Goal: Transaction & Acquisition: Purchase product/service

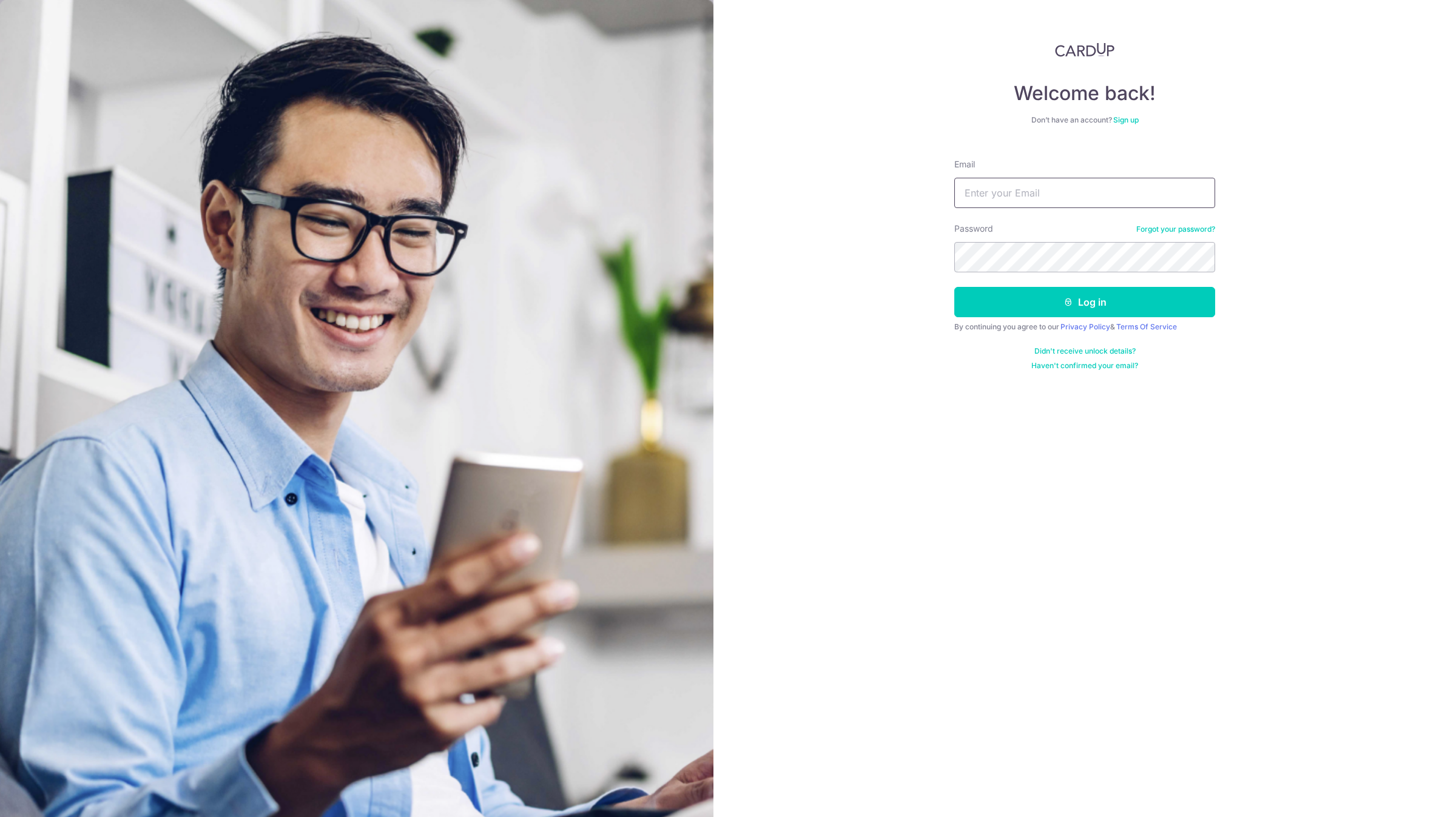
type input "account@elitesprings.com"
click at [954, 287] on button "Log in" at bounding box center [1084, 302] width 261 height 31
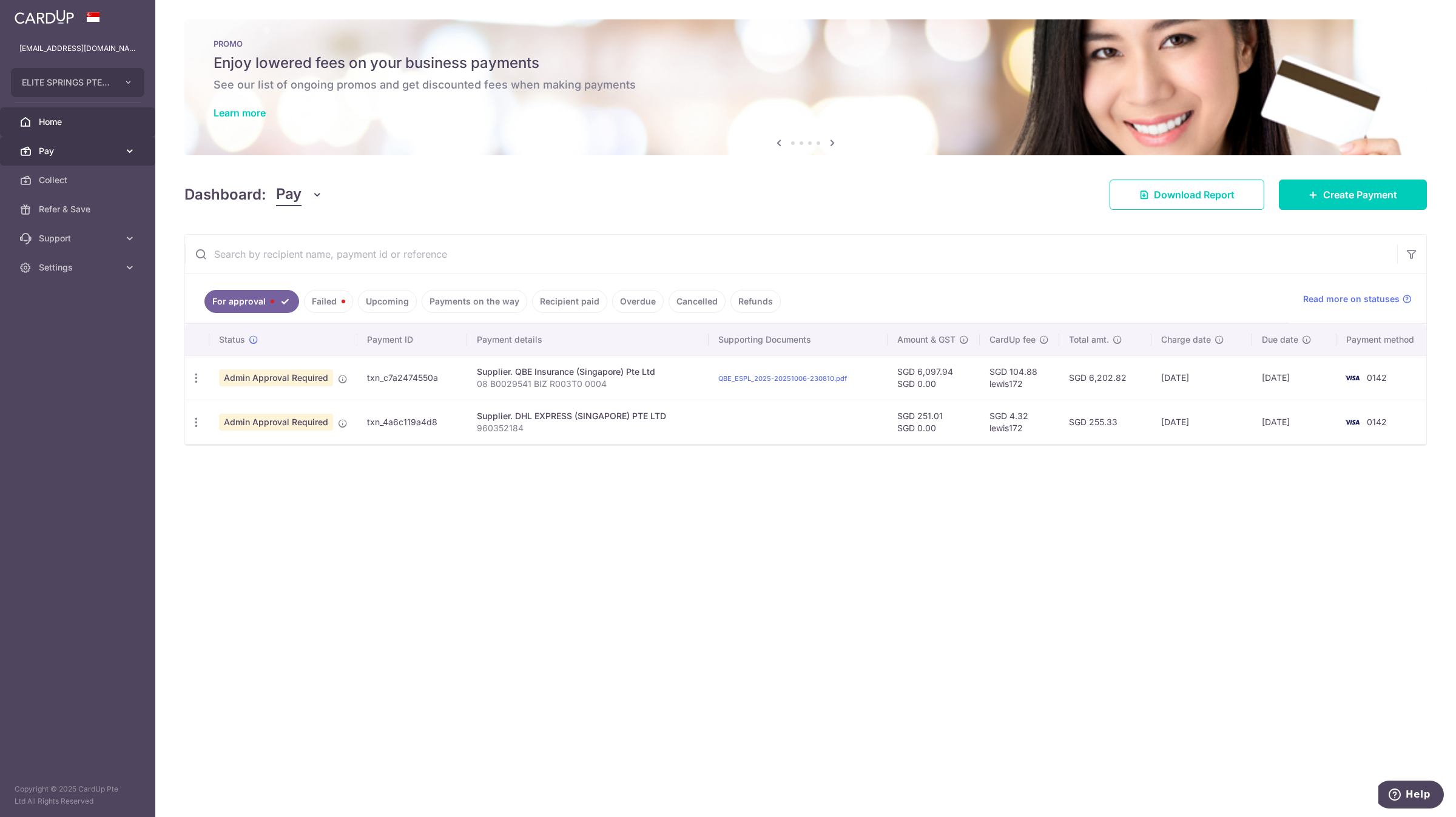
click at [117, 157] on link "Pay" at bounding box center [78, 151] width 156 height 29
click at [113, 177] on span "Payments" at bounding box center [79, 180] width 80 height 12
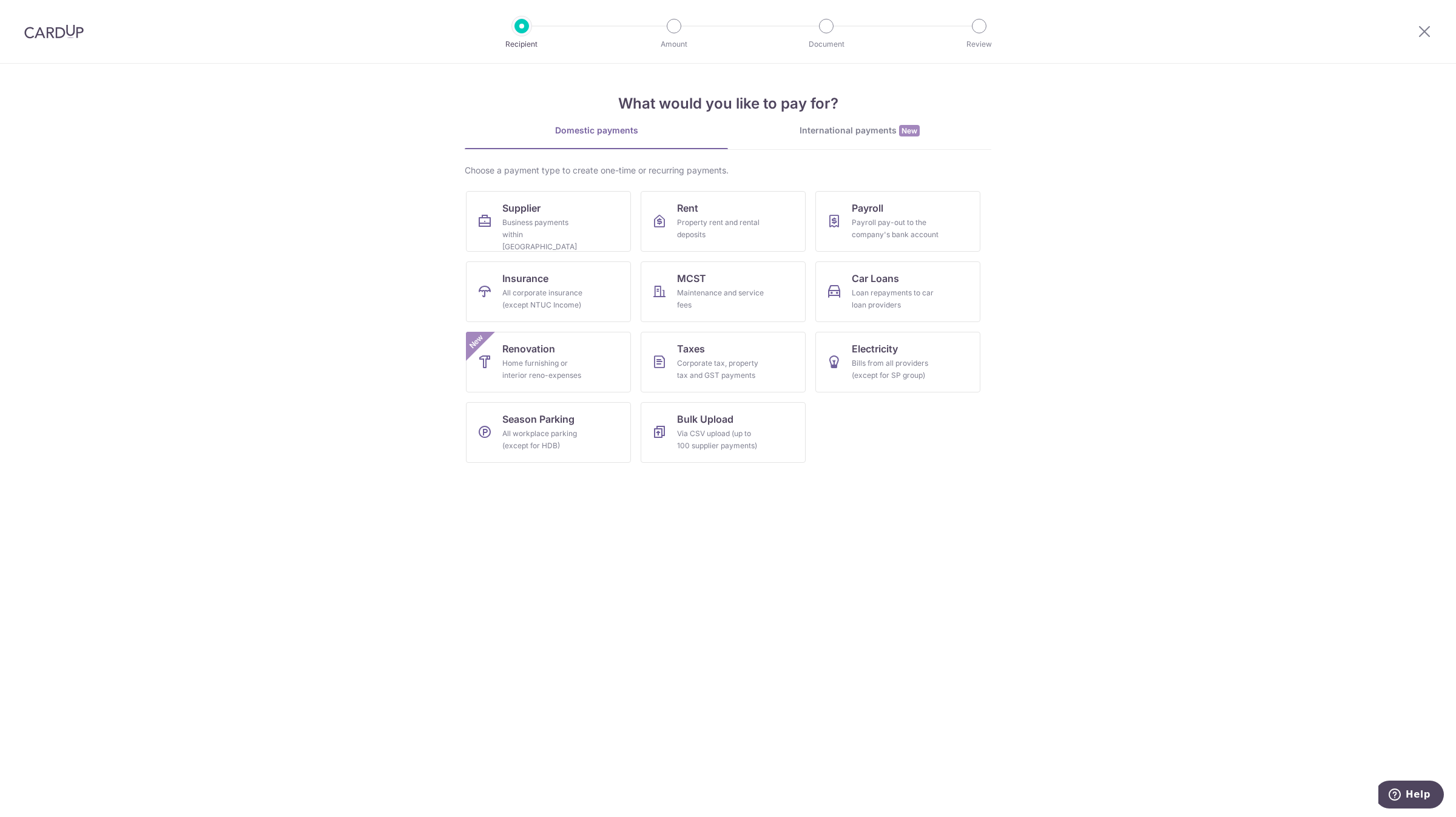
click at [845, 132] on div "International payments New" at bounding box center [859, 130] width 263 height 12
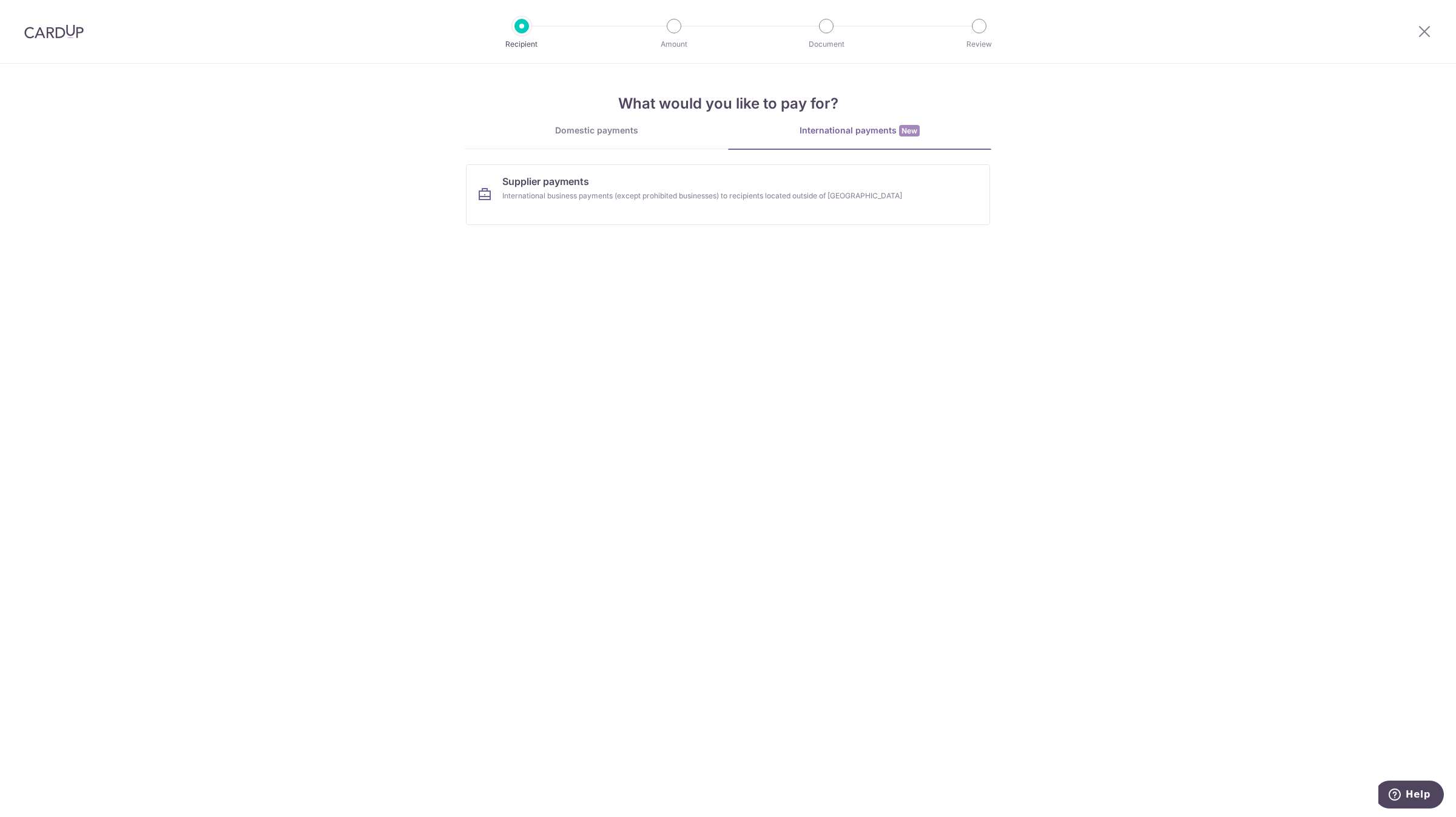
click at [640, 129] on div "Domestic payments" at bounding box center [596, 130] width 263 height 12
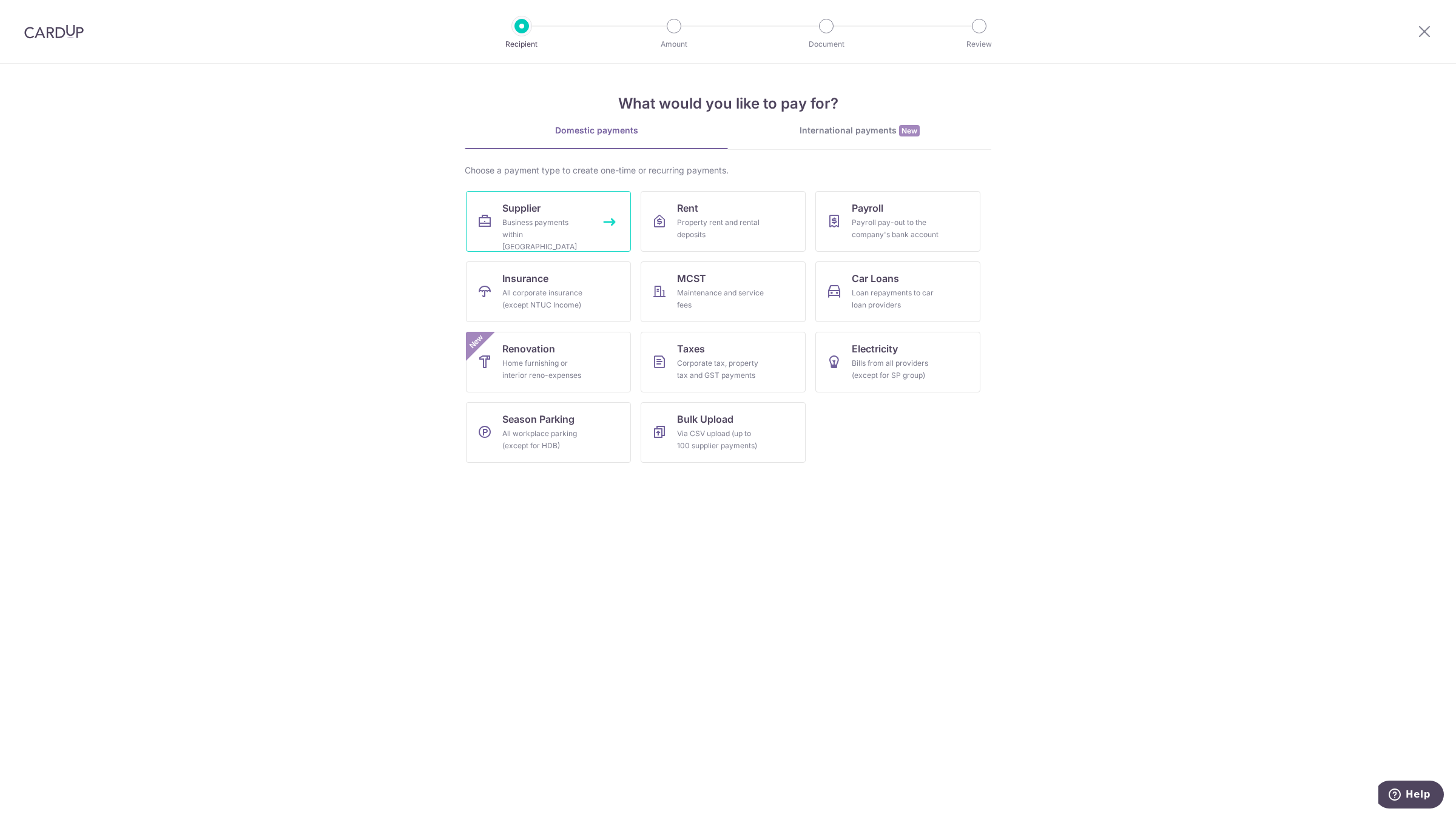
click at [577, 223] on div "Business payments within Singapore" at bounding box center [546, 235] width 88 height 36
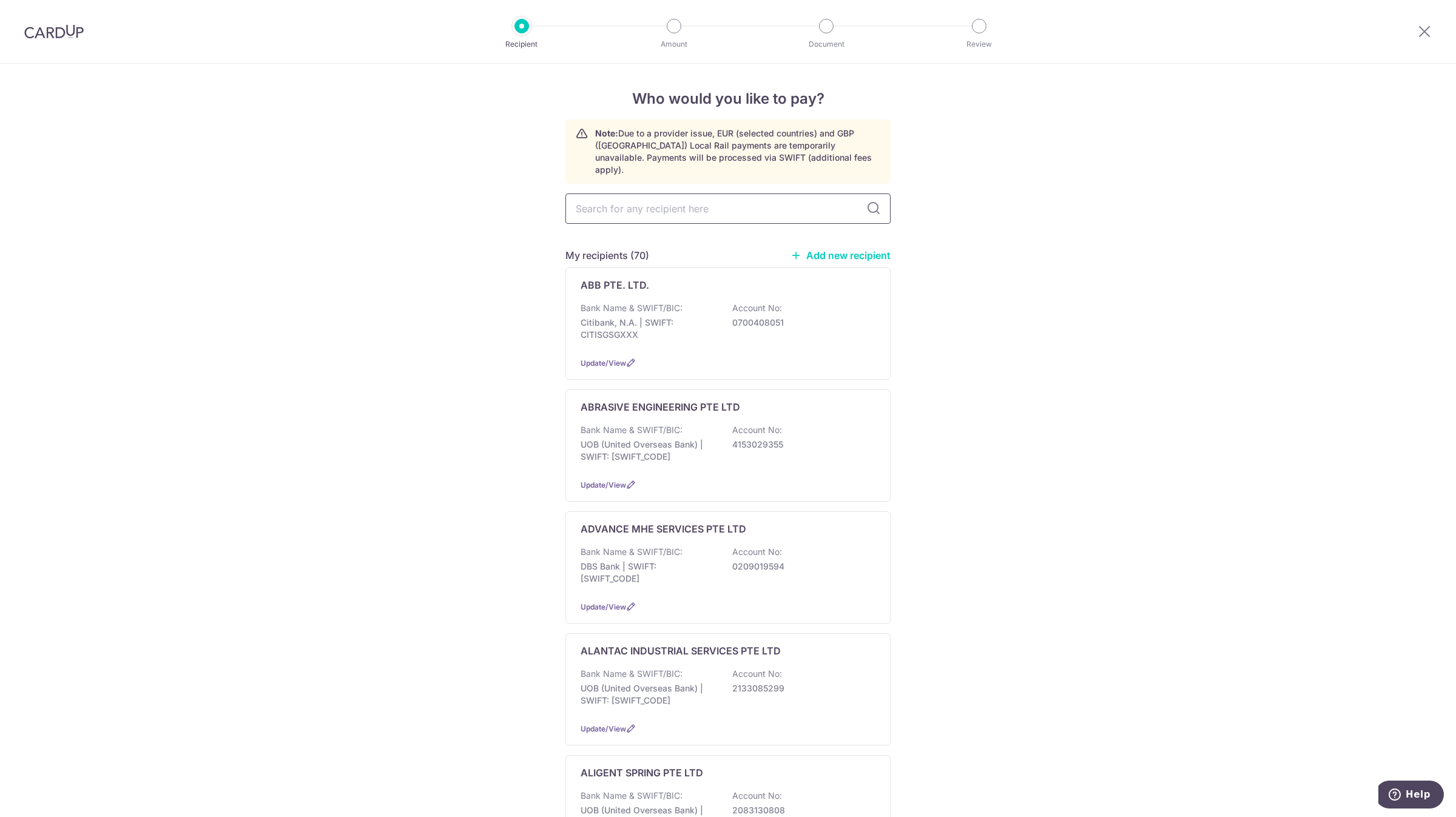
click at [778, 204] on input "text" at bounding box center [728, 209] width 325 height 31
click at [63, 31] on img at bounding box center [54, 31] width 60 height 15
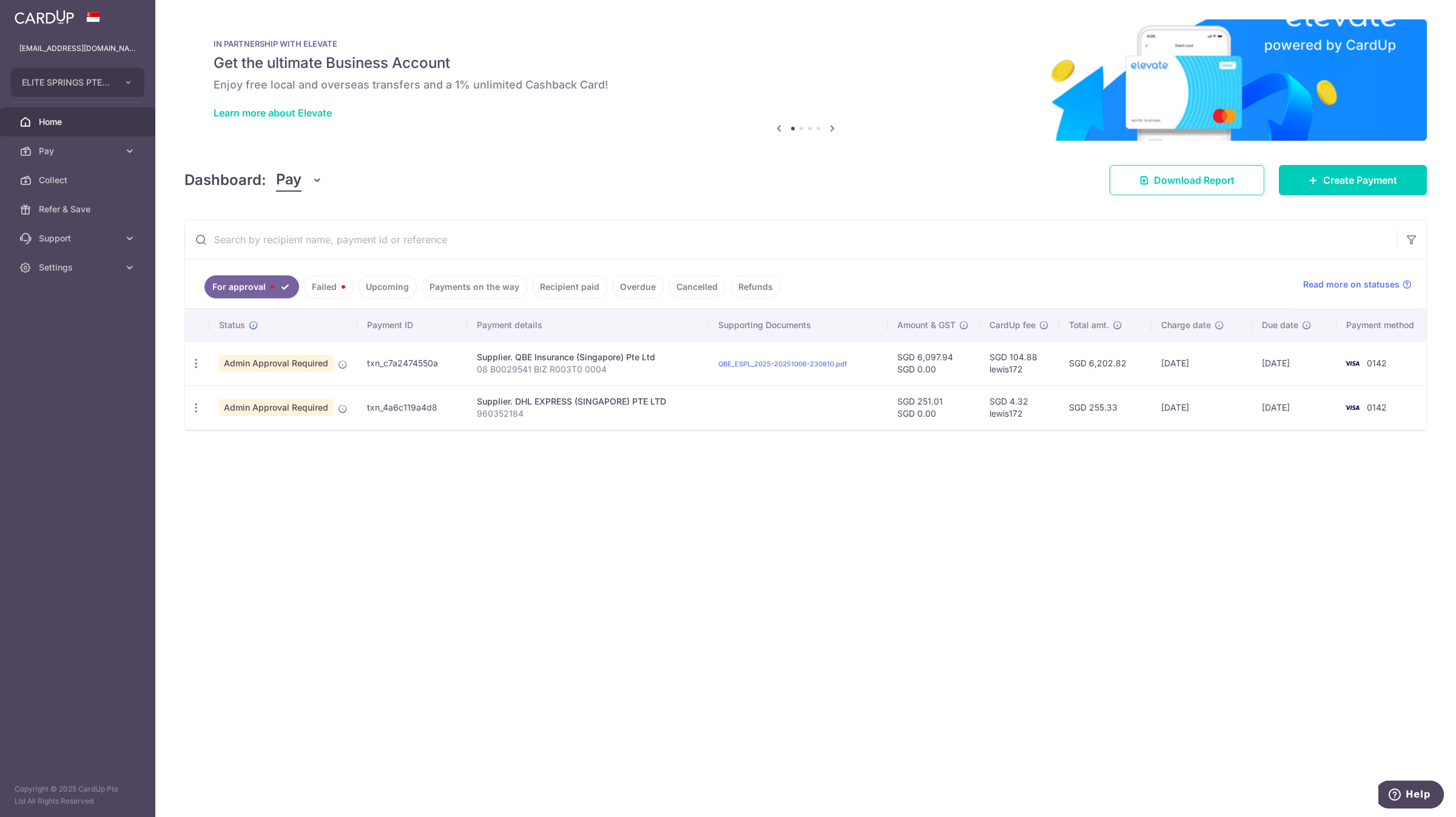
click at [940, 454] on div "× Pause Schedule Pause all future payments in this series Pause just this one p…" at bounding box center [805, 408] width 1300 height 817
click at [498, 292] on link "Payments on the way" at bounding box center [474, 287] width 106 height 23
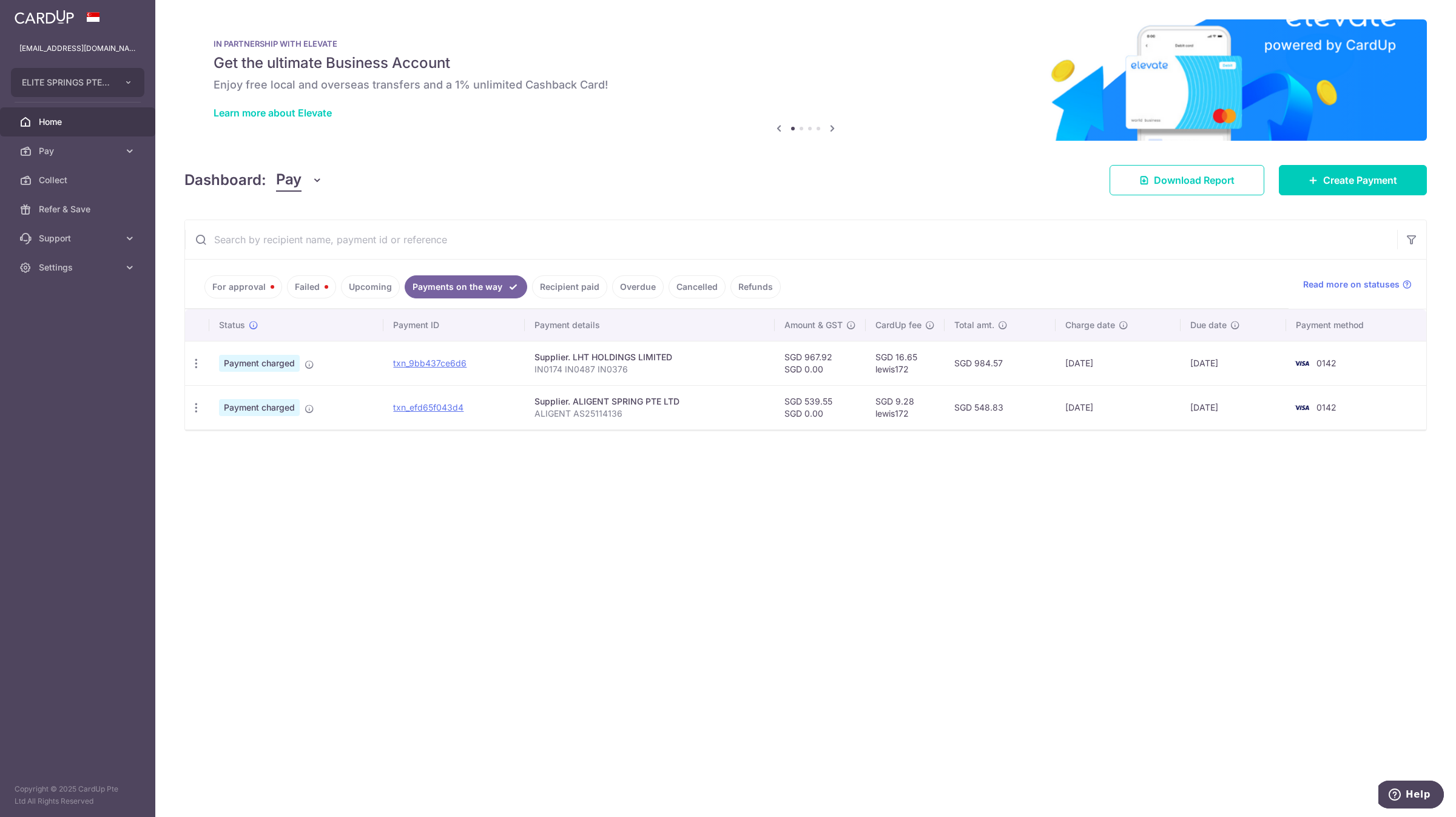
click at [563, 291] on link "Recipient paid" at bounding box center [569, 287] width 75 height 23
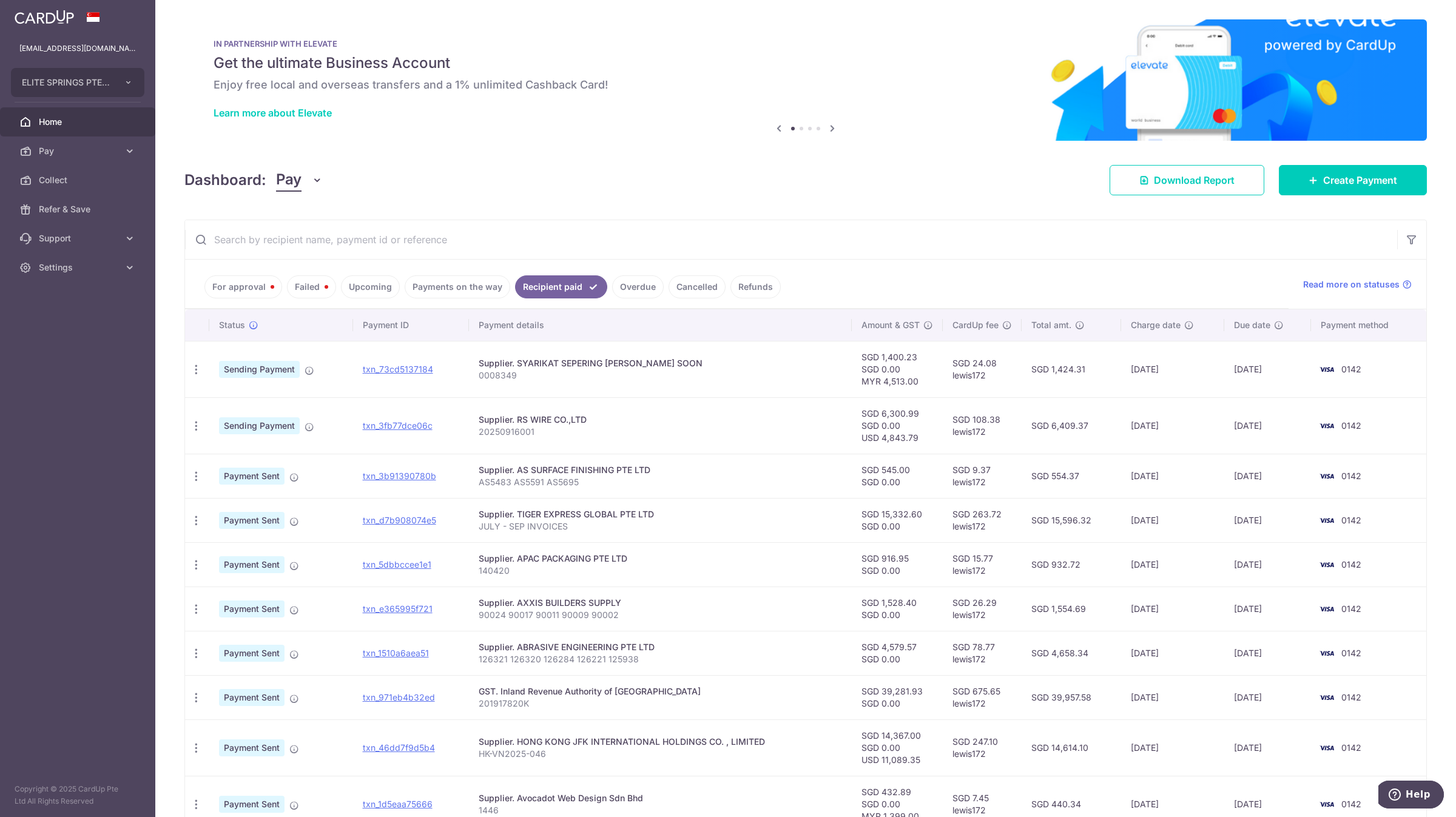
scroll to position [72, 0]
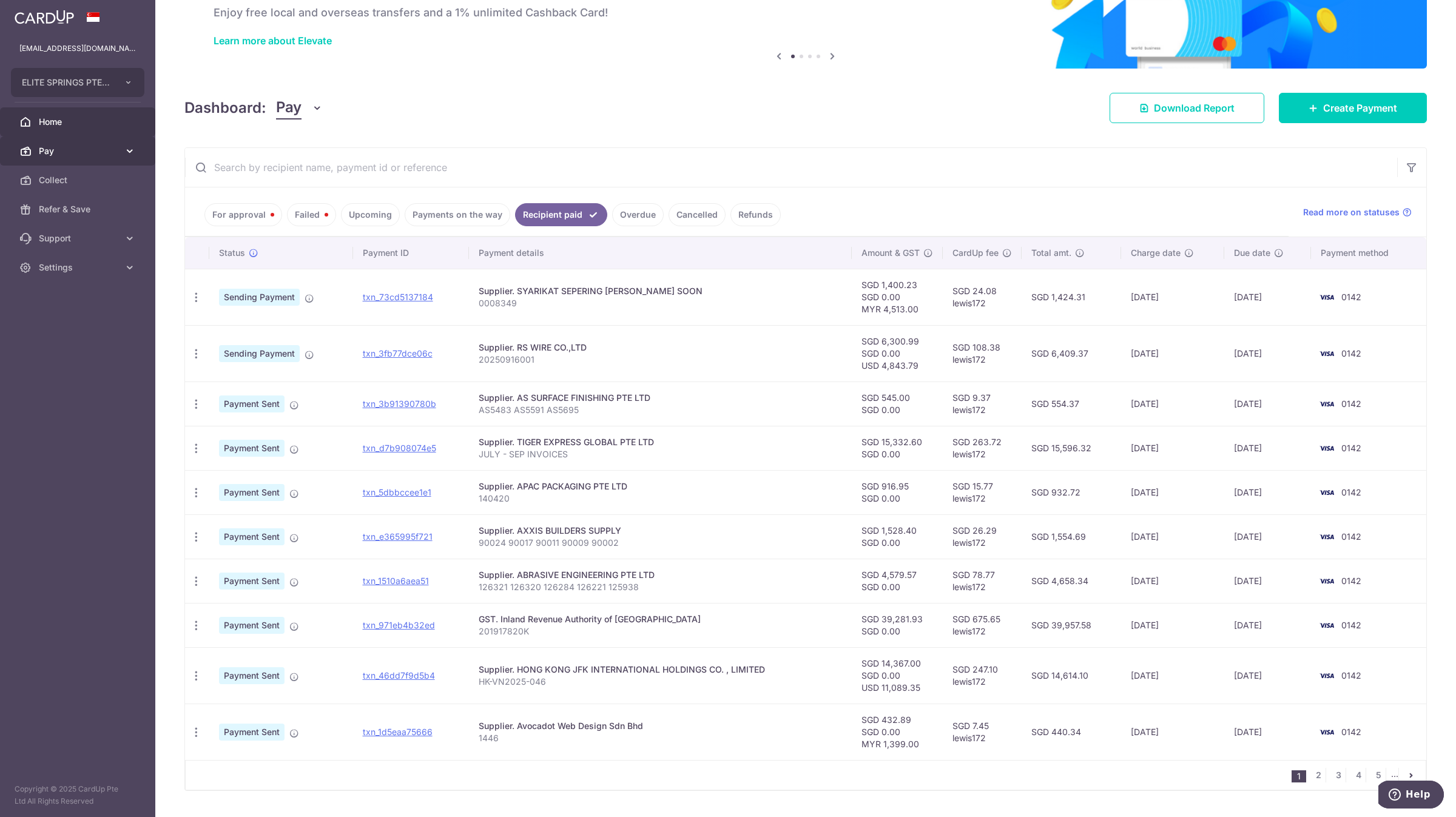
click at [113, 162] on link "Pay" at bounding box center [78, 151] width 156 height 29
click at [109, 180] on span "Payments" at bounding box center [79, 180] width 80 height 12
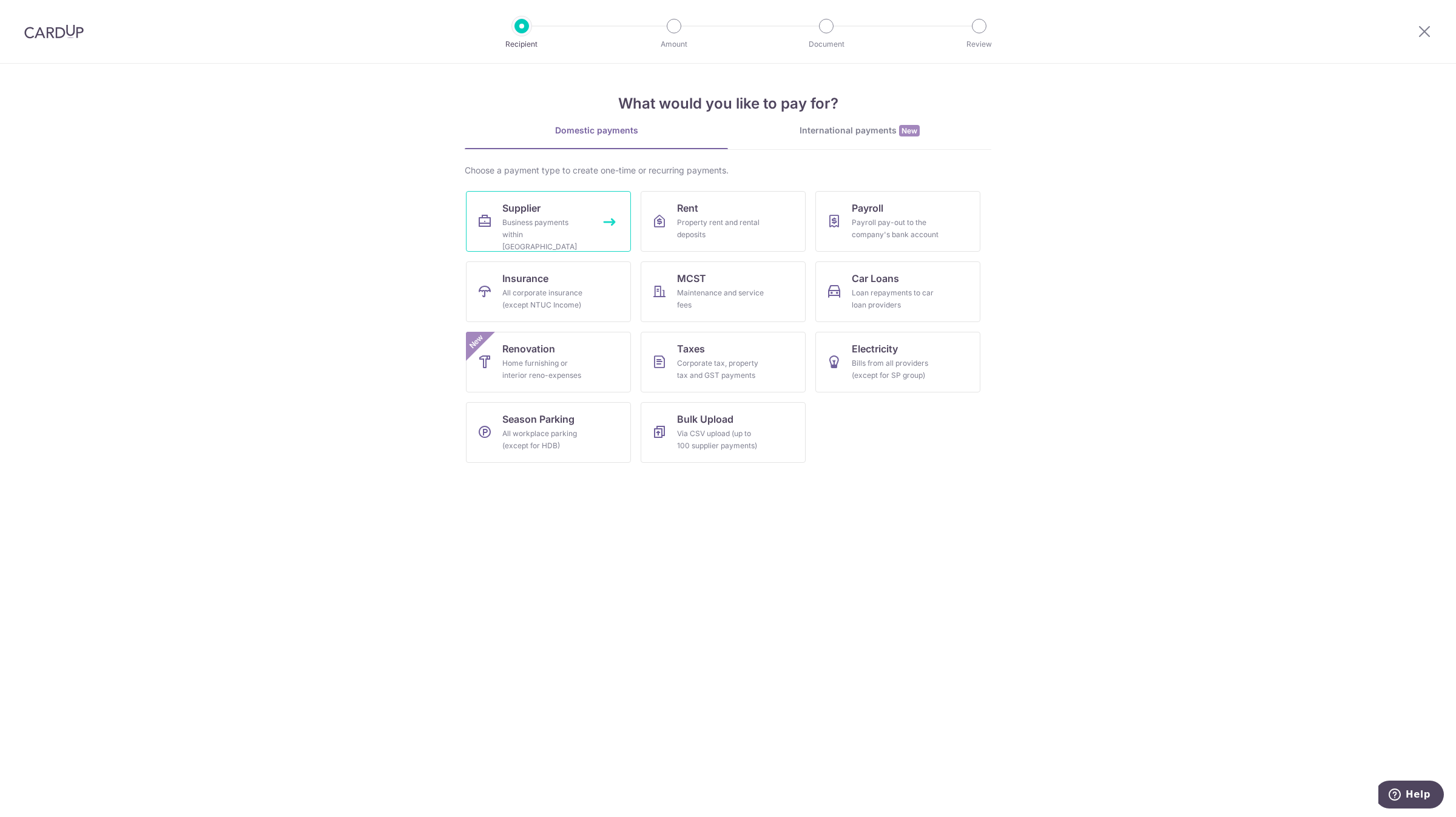
click at [596, 238] on link "Supplier Business payments within Singapore" at bounding box center [548, 221] width 165 height 60
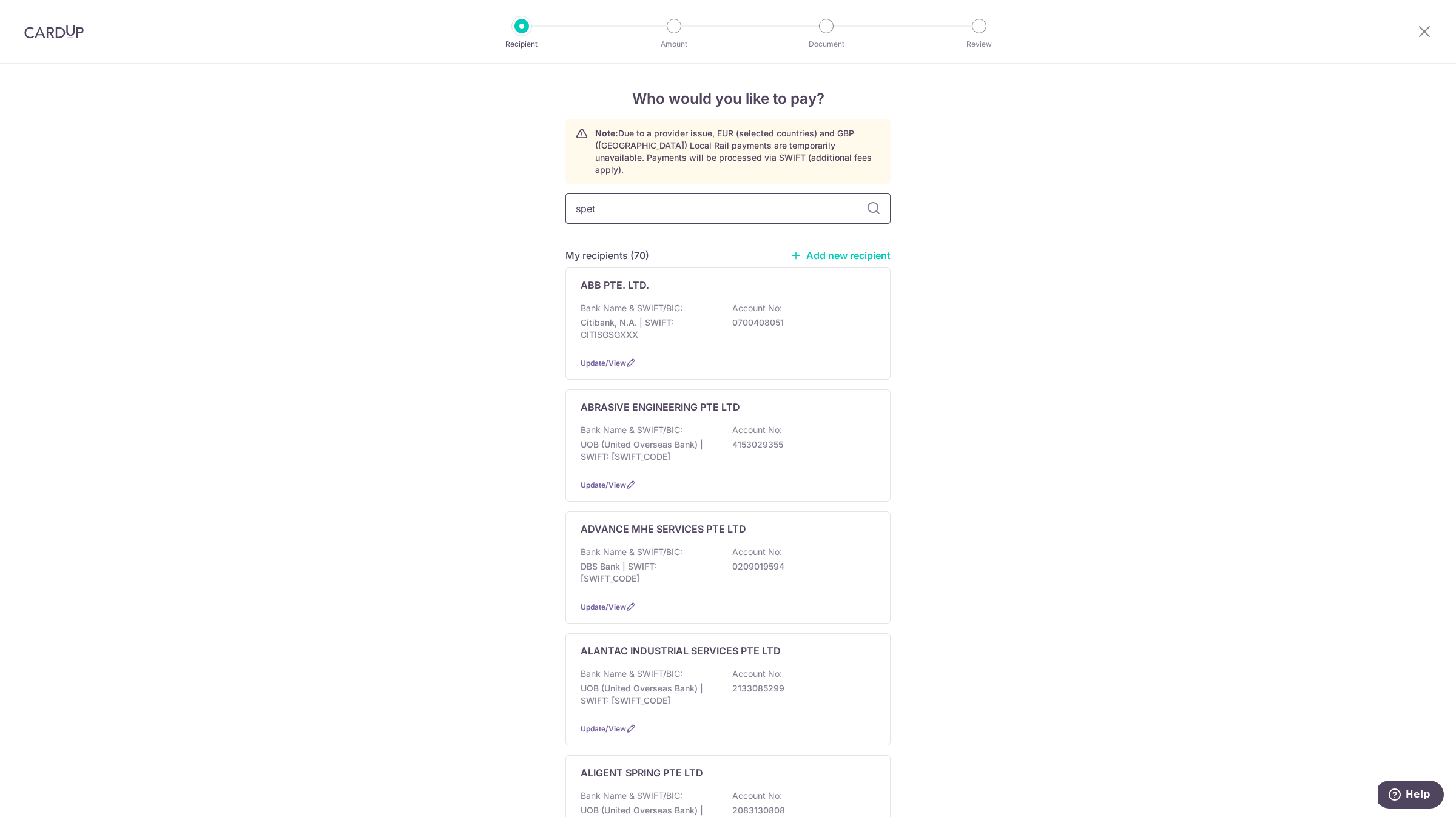
type input "speta"
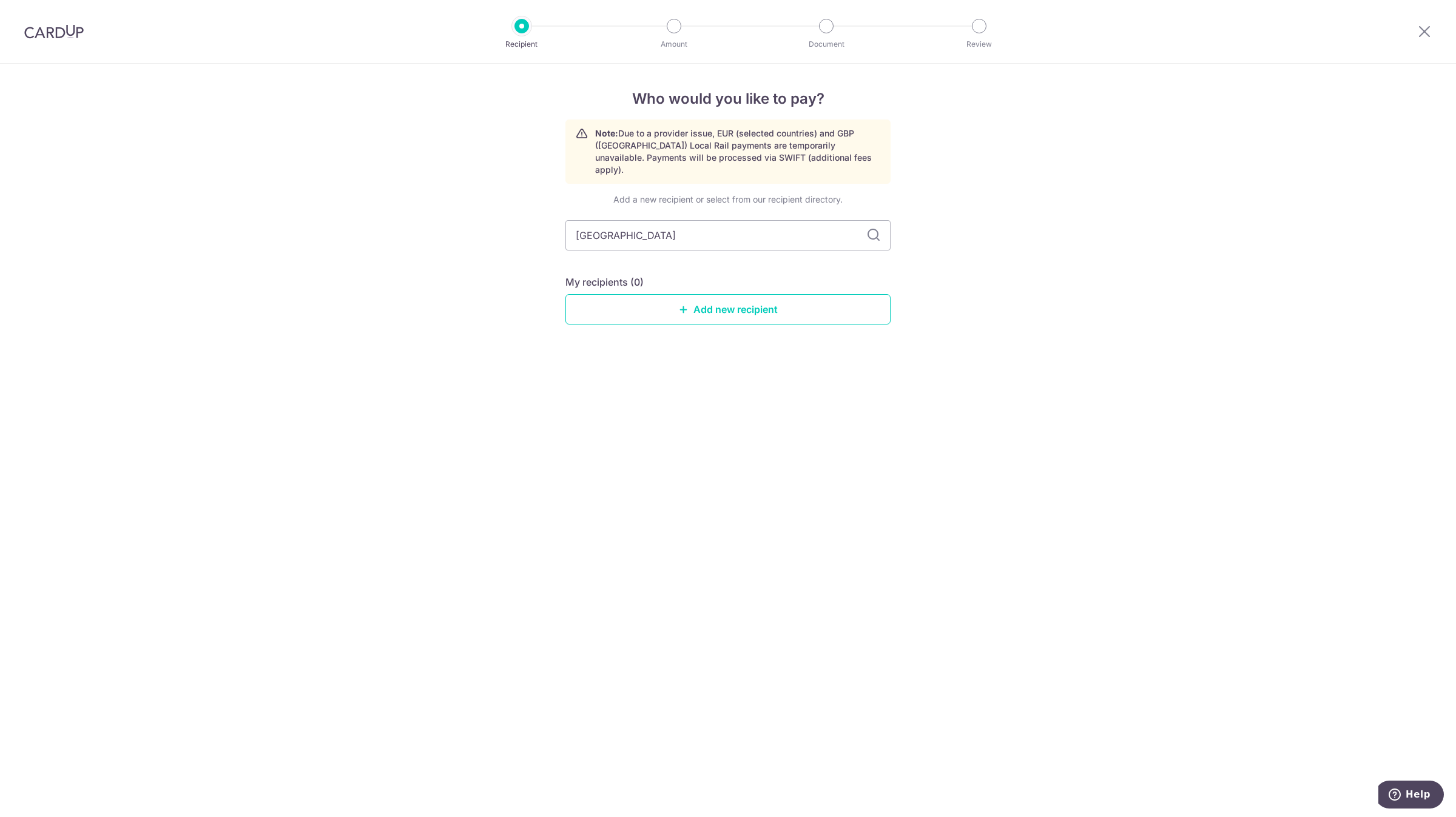
type input "singapore"
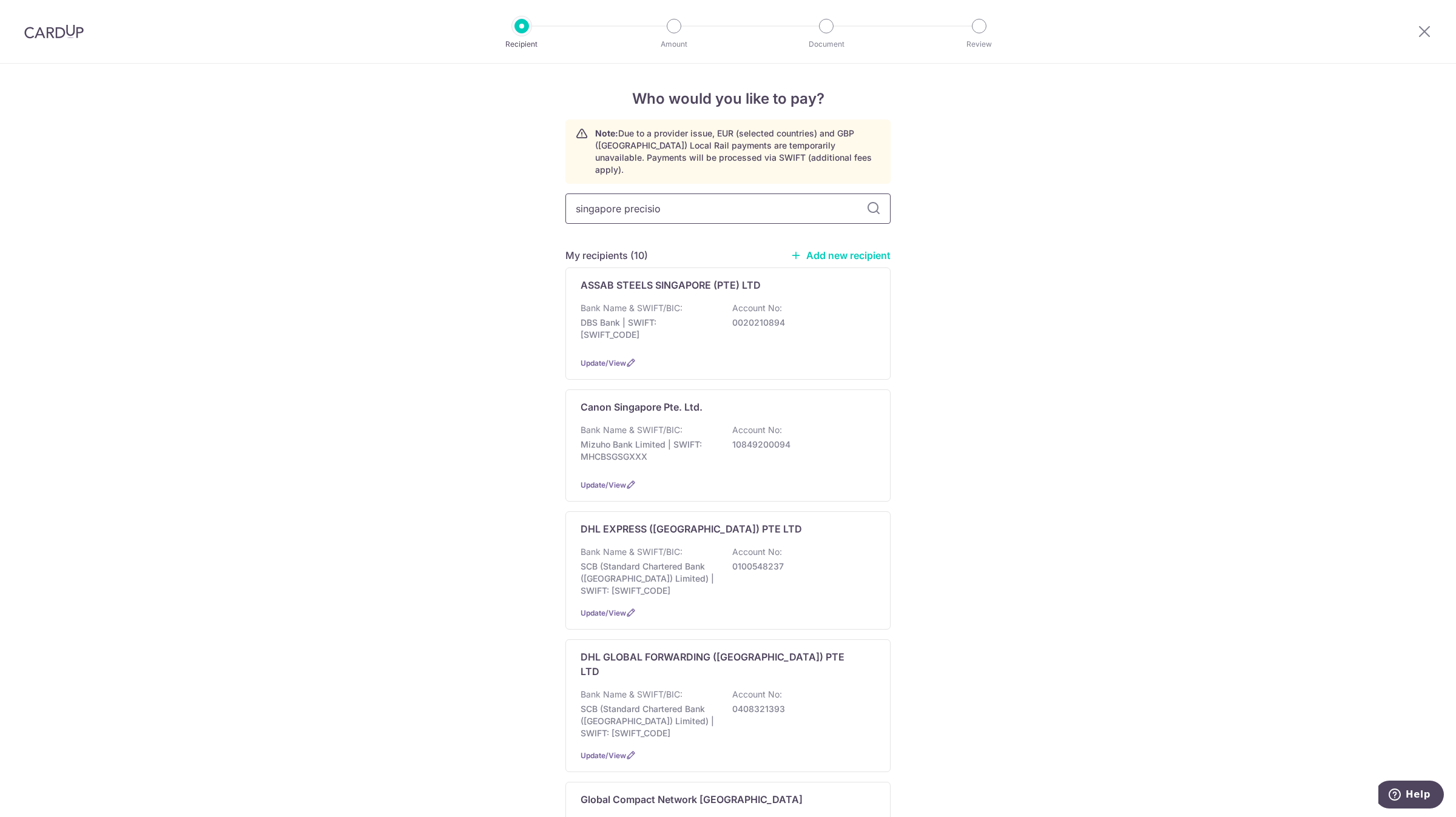
type input "singapore precision"
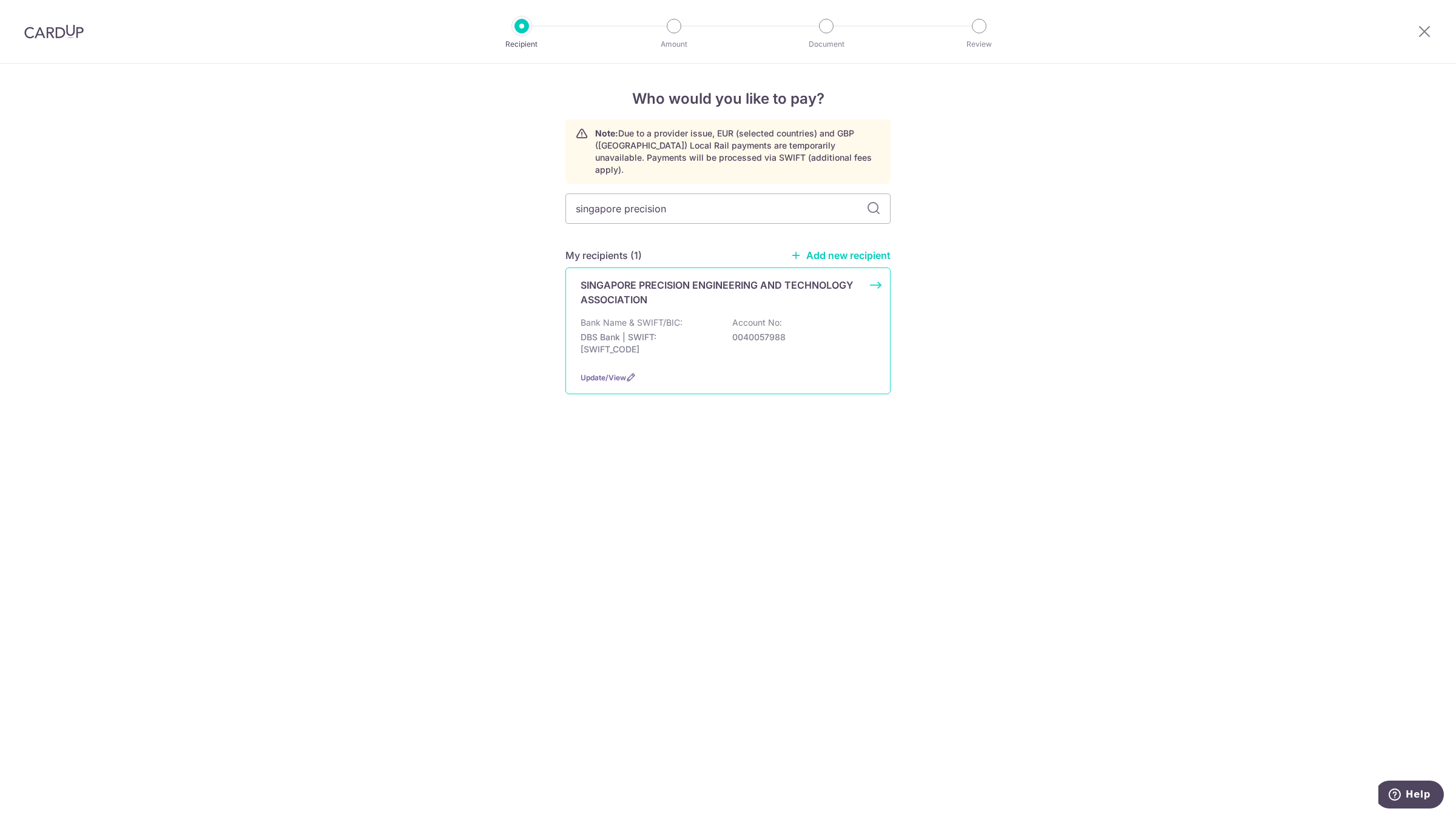
click at [709, 279] on p "SINGAPORE PRECISION ENGINEERING AND TECHNOLOGY ASSOCIATION" at bounding box center [720, 292] width 281 height 29
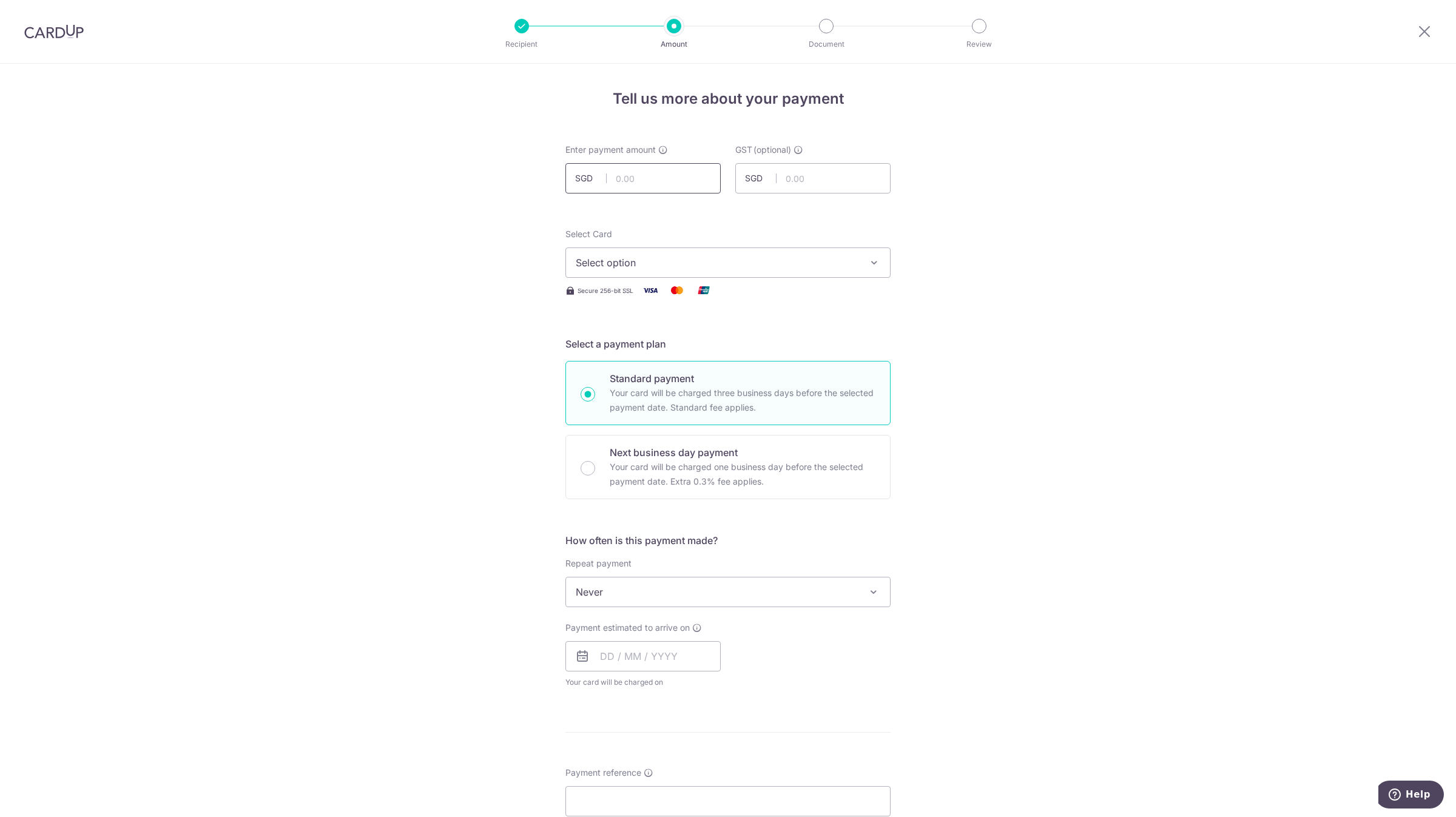
click at [648, 176] on input "text" at bounding box center [643, 178] width 156 height 31
paste input "2,700.00"
type input "2,700.00"
type input "0.00"
click at [764, 262] on span "Select option" at bounding box center [717, 263] width 283 height 15
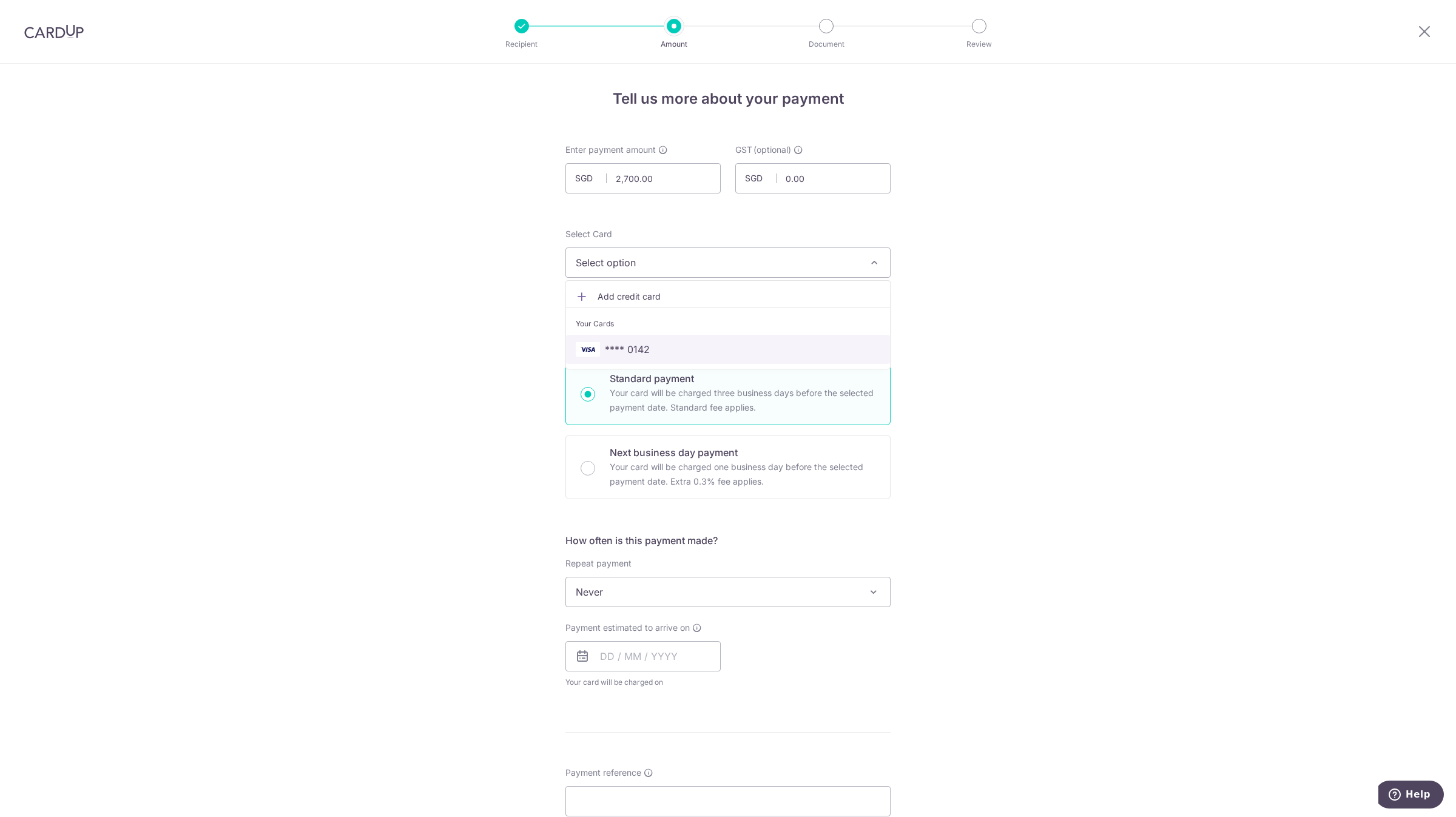
click at [712, 347] on span "**** 0142" at bounding box center [728, 349] width 305 height 15
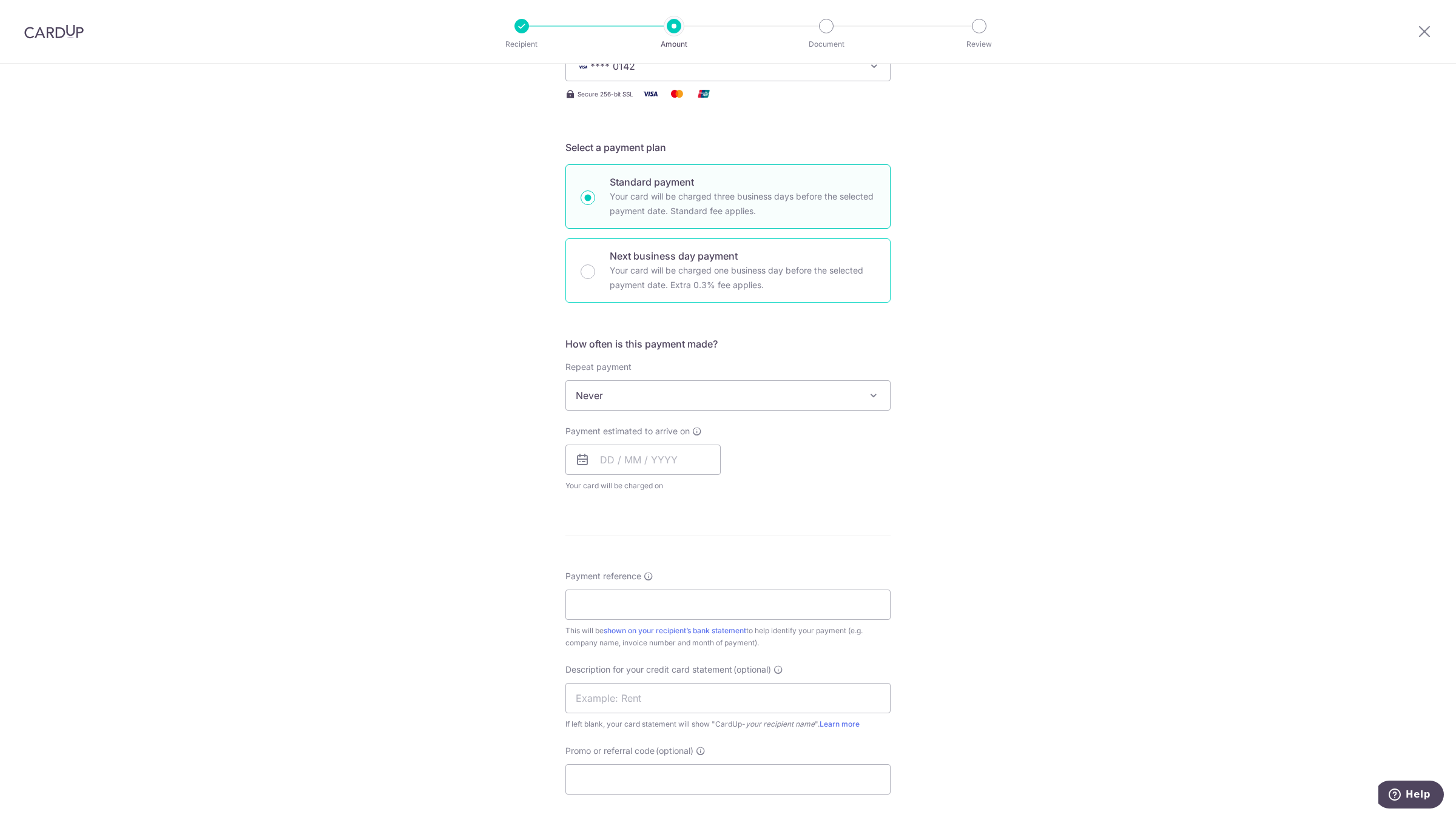
scroll to position [199, 0]
click at [635, 443] on input "text" at bounding box center [643, 457] width 156 height 31
click at [687, 598] on link "16" at bounding box center [687, 591] width 19 height 19
type input "[DATE]"
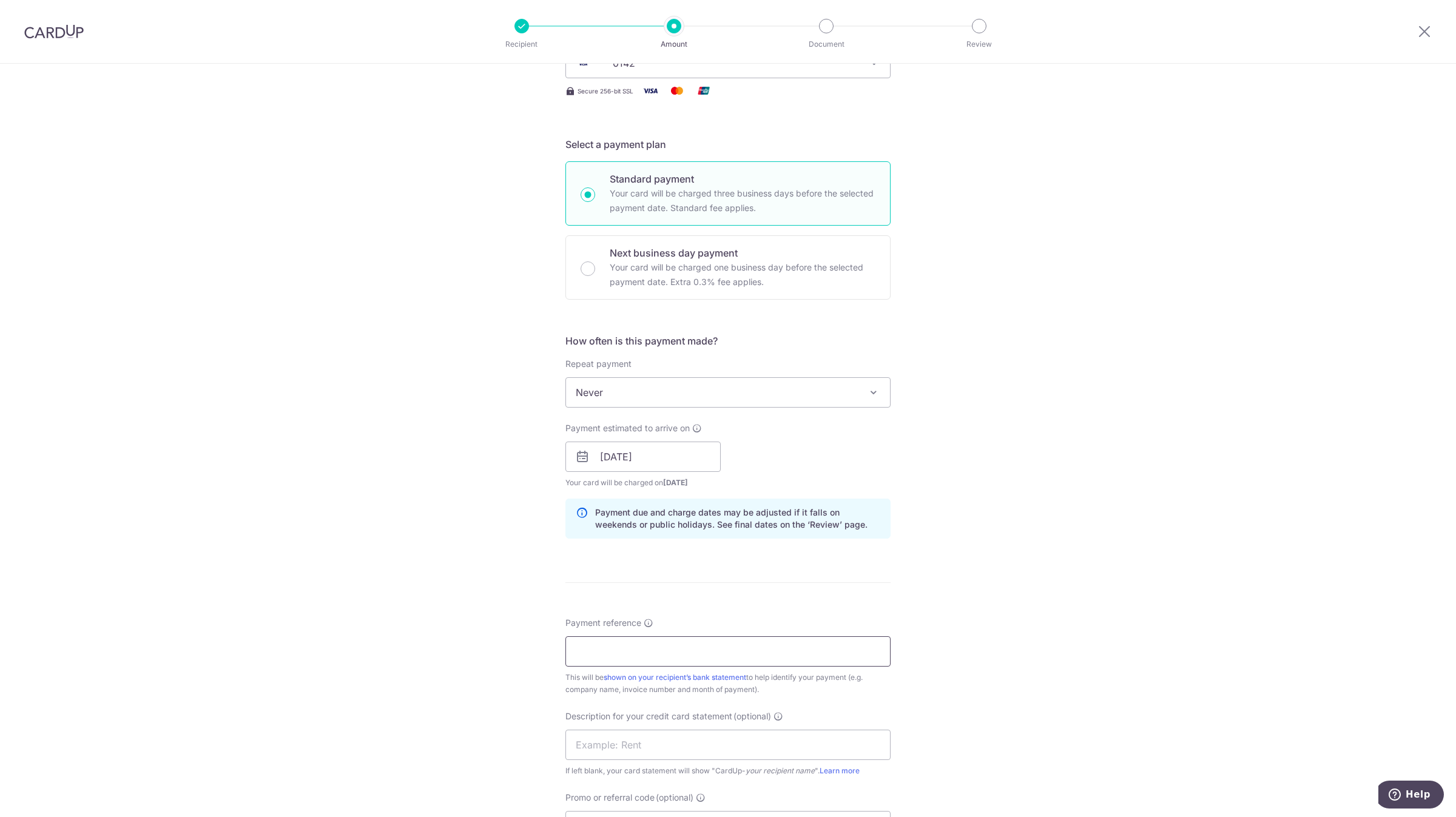
click at [620, 655] on input "Payment reference" at bounding box center [728, 651] width 325 height 31
paste input "INV20251757"
type input "INV20251757"
type input "s"
type input "SPETA 20251757"
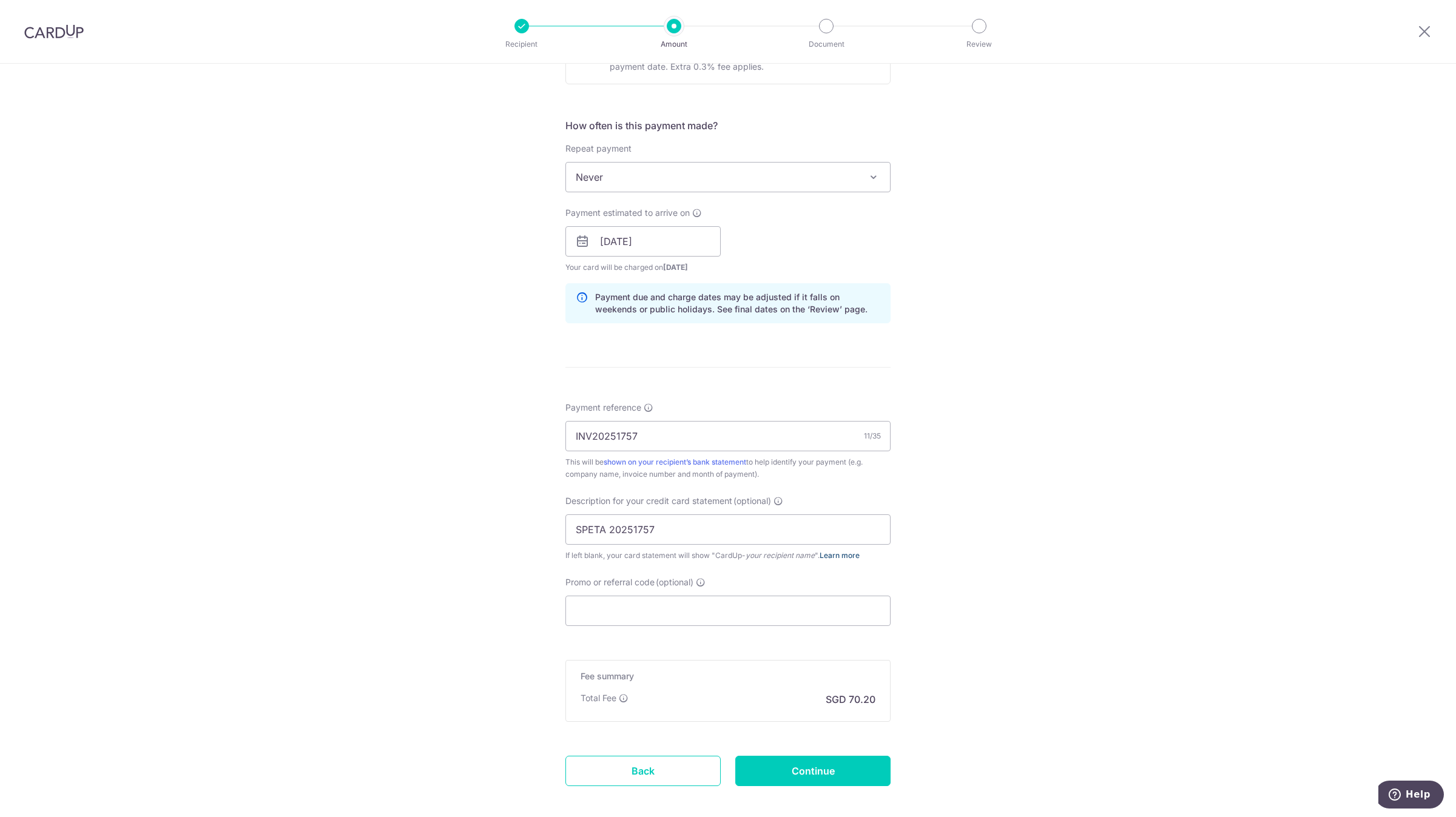
scroll to position [475, 0]
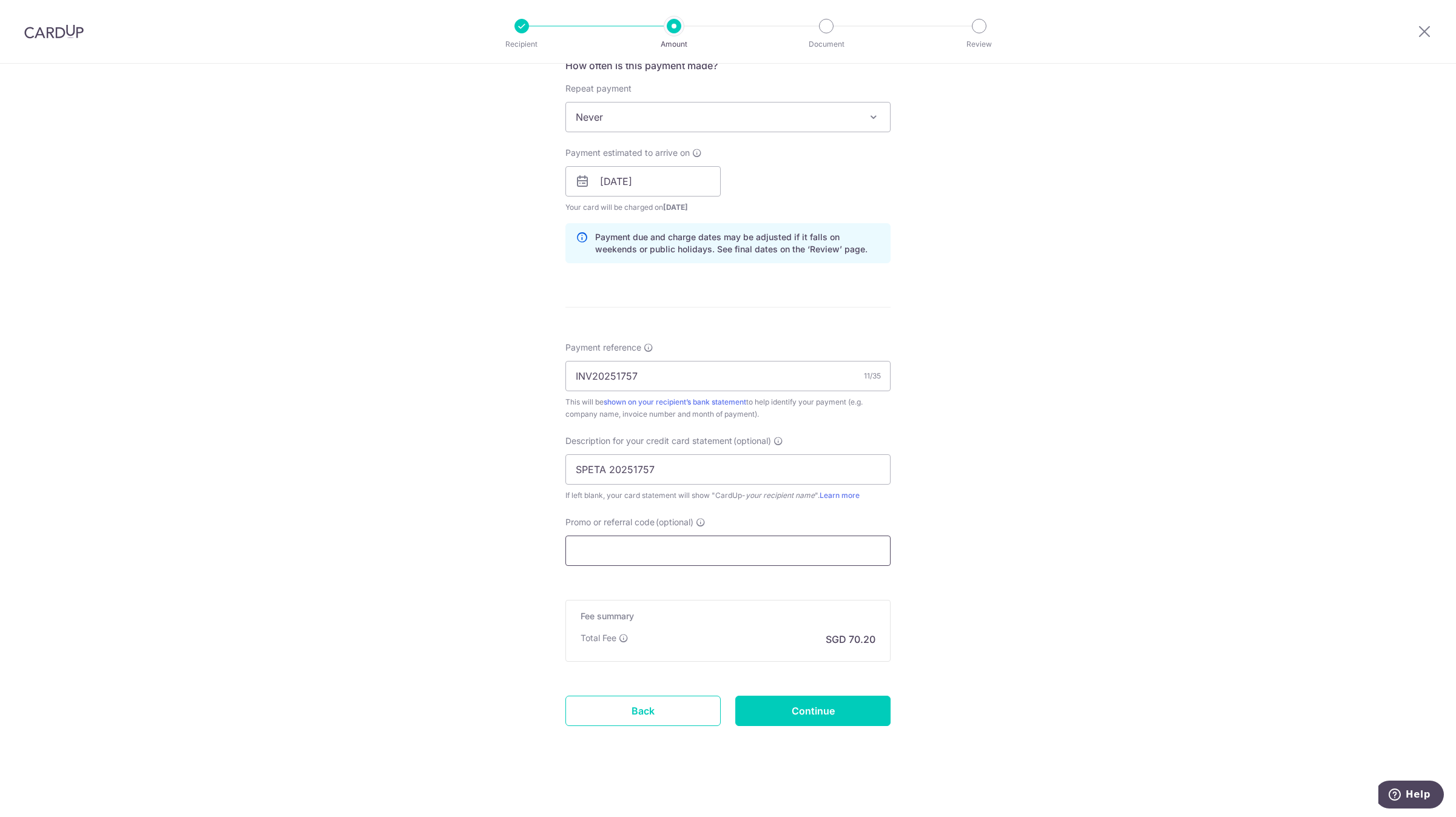
click at [702, 550] on input "Promo or referral code (optional)" at bounding box center [728, 550] width 325 height 31
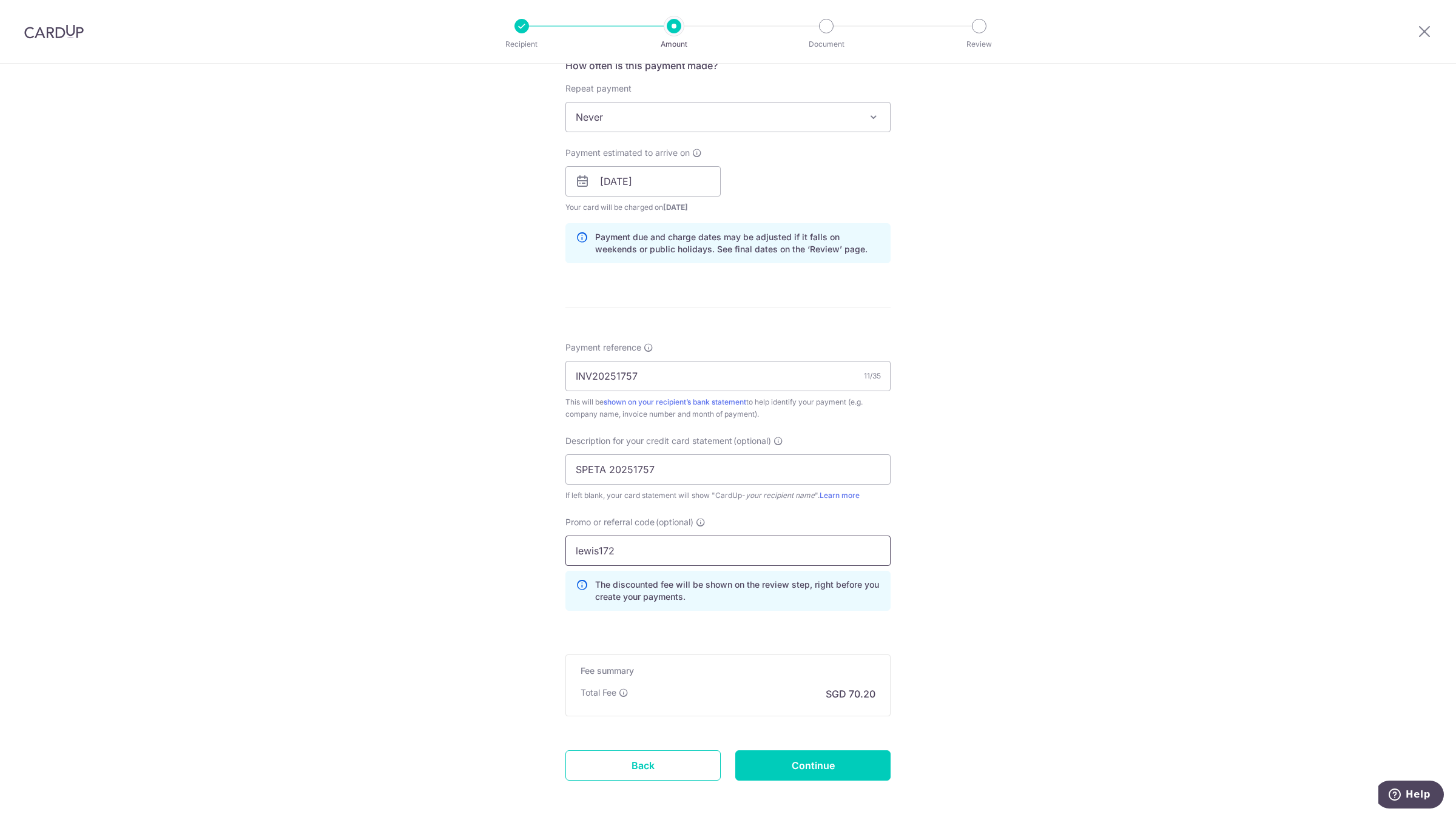
scroll to position [530, 0]
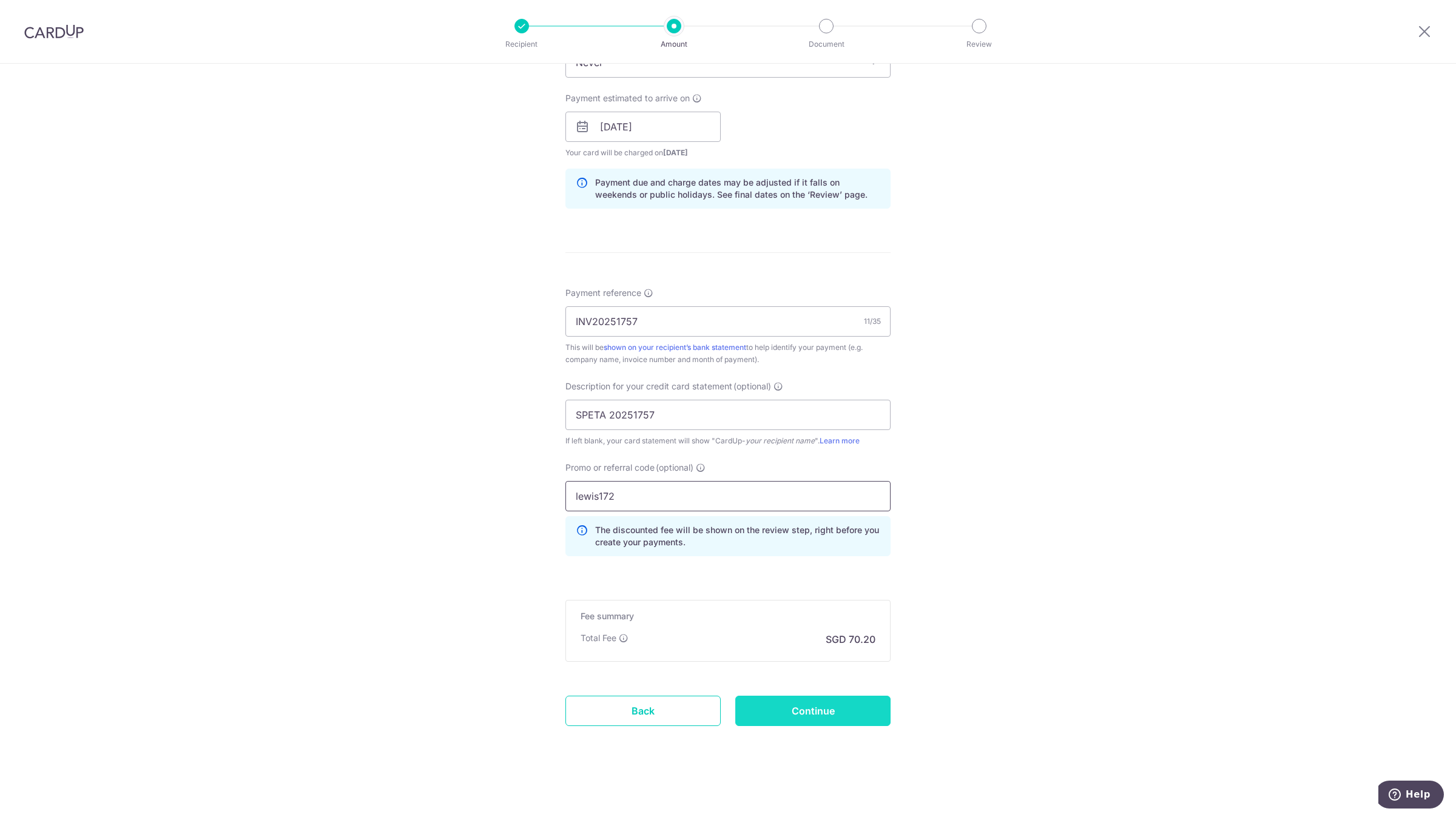
type input "lewis172"
click at [828, 702] on input "Continue" at bounding box center [813, 711] width 156 height 31
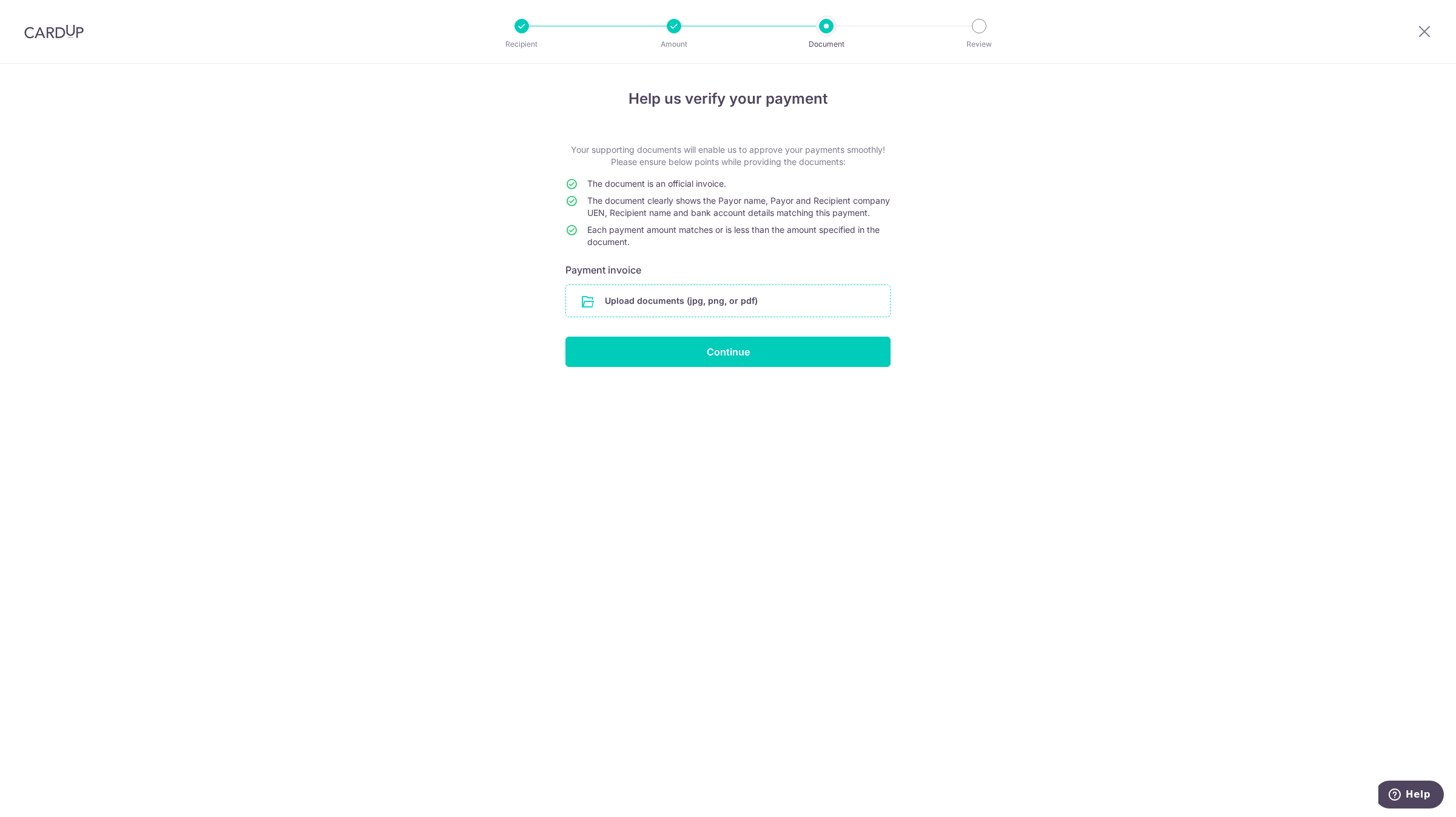
click at [678, 311] on input "file" at bounding box center [728, 300] width 324 height 31
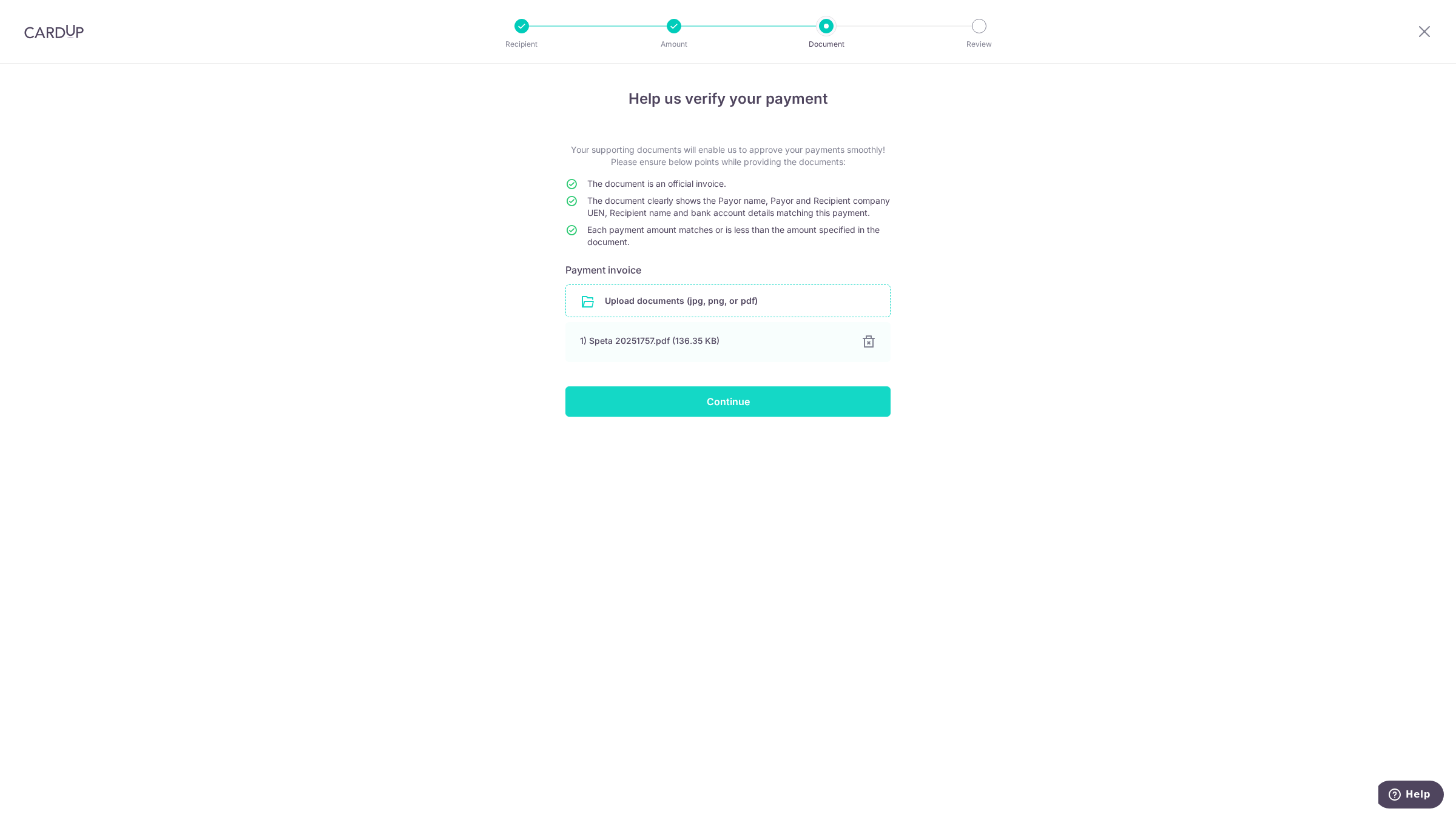
click at [651, 413] on input "Continue" at bounding box center [728, 401] width 325 height 31
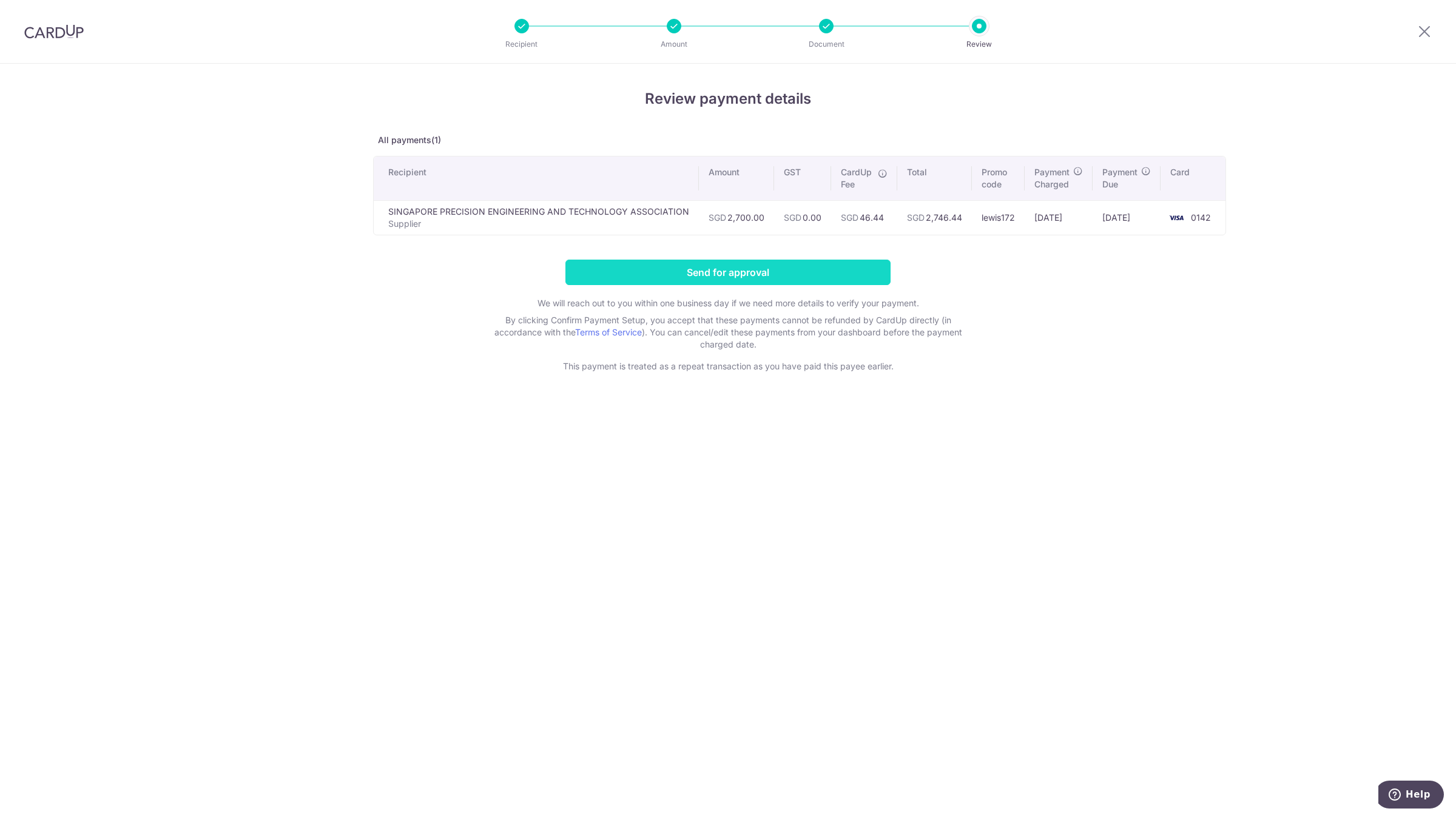
click at [734, 278] on input "Send for approval" at bounding box center [728, 272] width 325 height 26
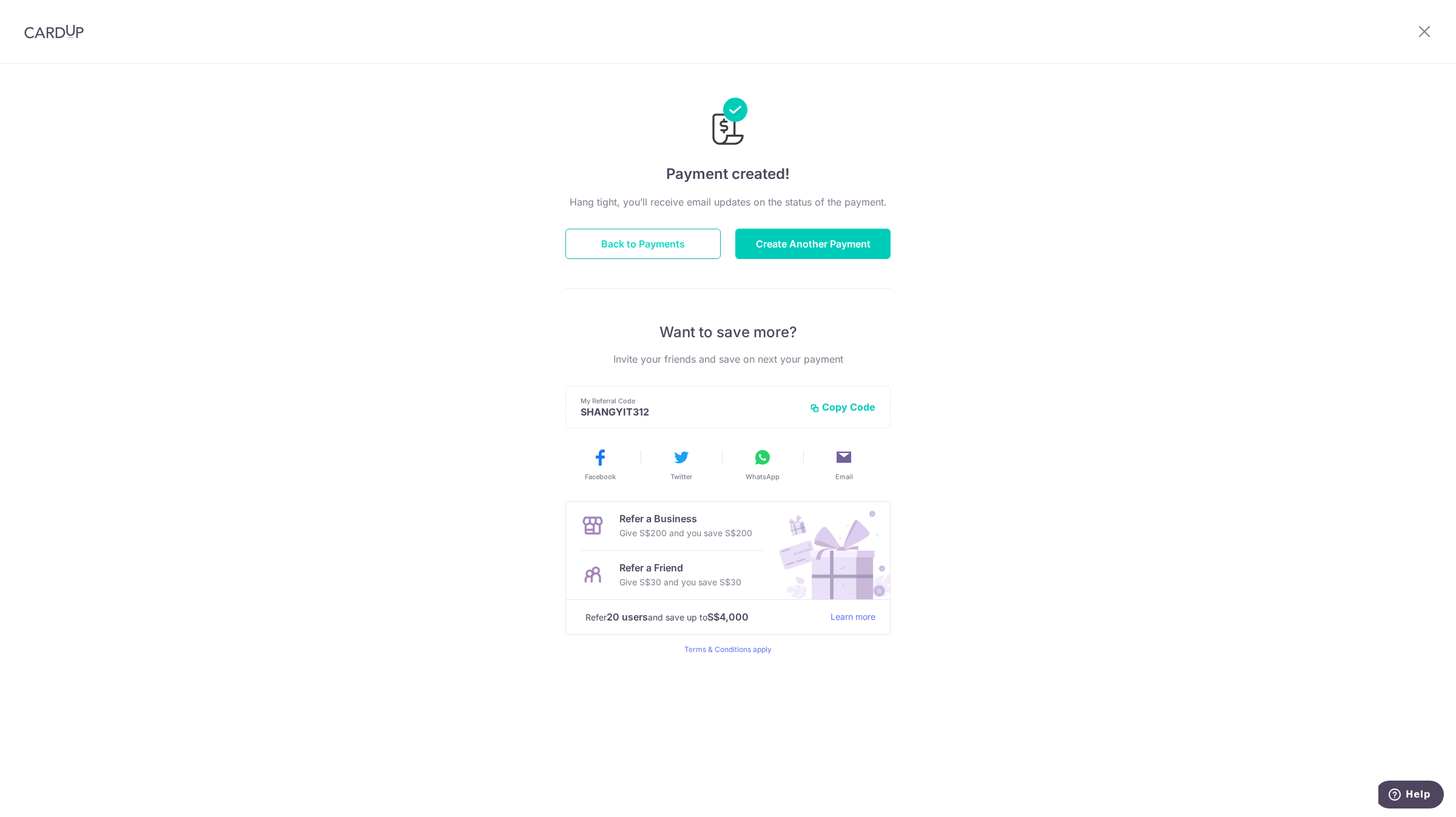
click at [666, 244] on button "Back to Payments" at bounding box center [643, 243] width 156 height 31
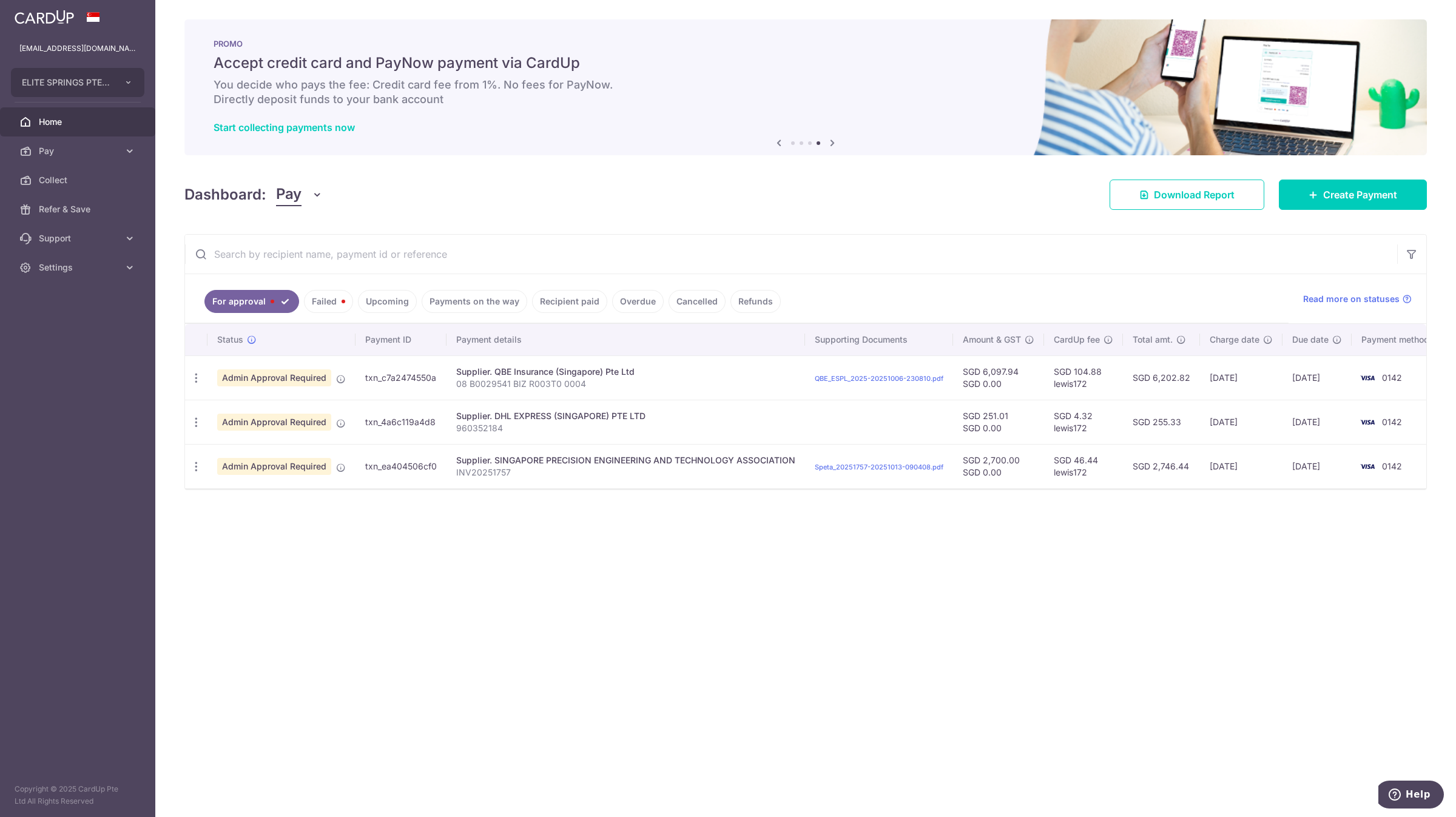
click at [706, 603] on div "× Pause Schedule Pause all future payments in this series Pause just this one p…" at bounding box center [805, 408] width 1300 height 817
